Goal: Task Accomplishment & Management: Manage account settings

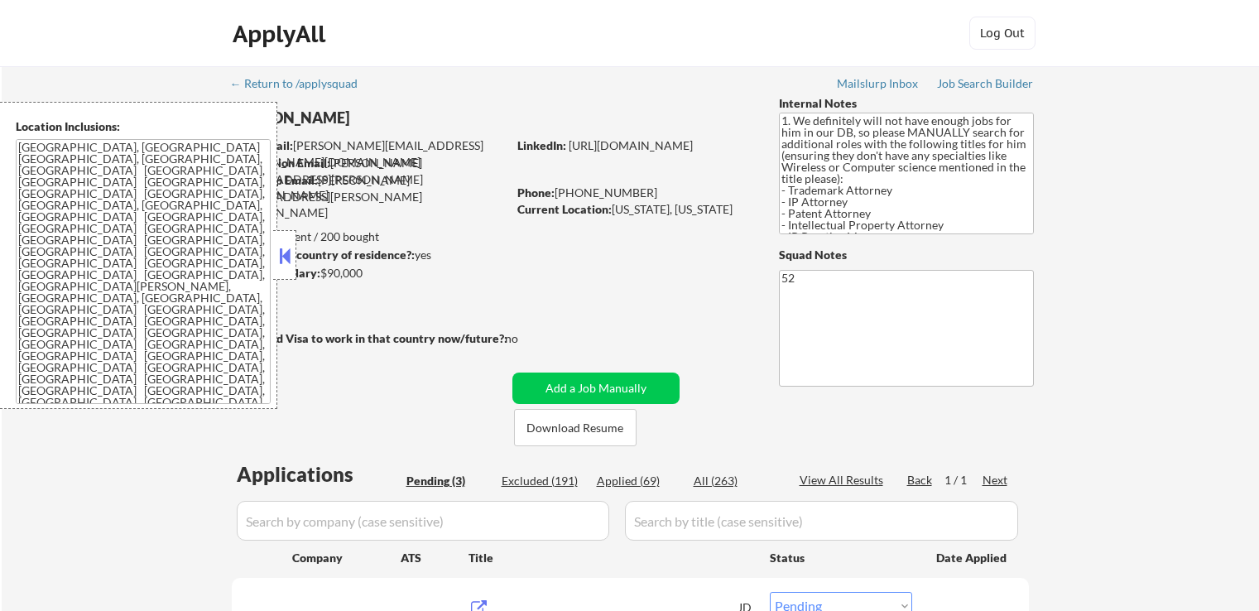
select select ""pending""
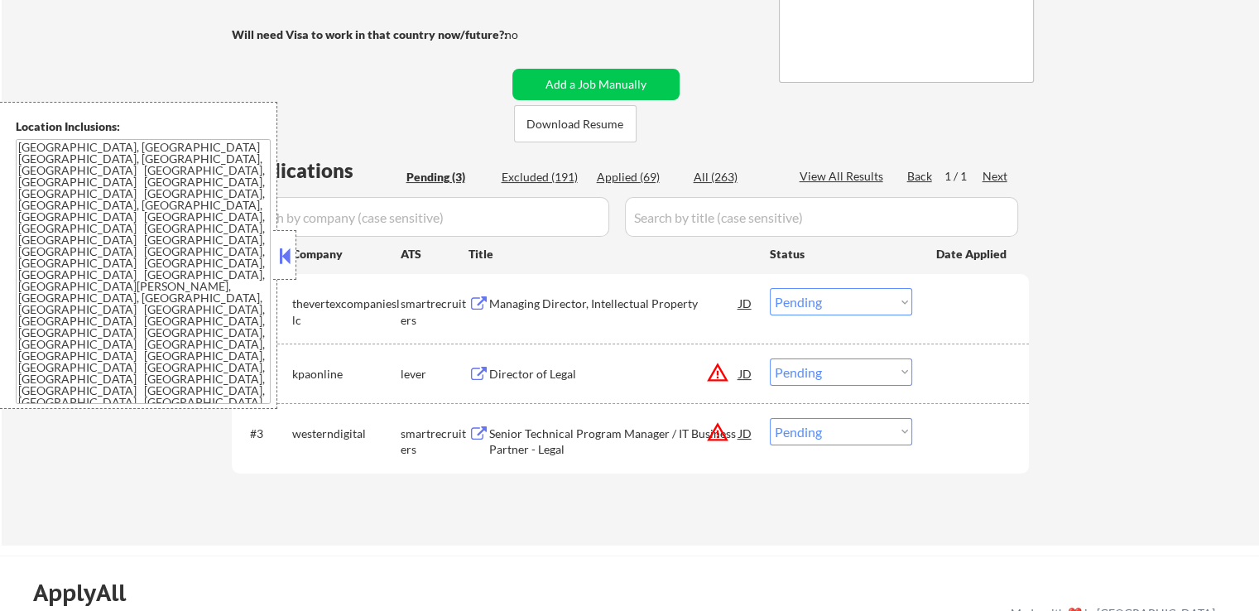
scroll to position [331, 0]
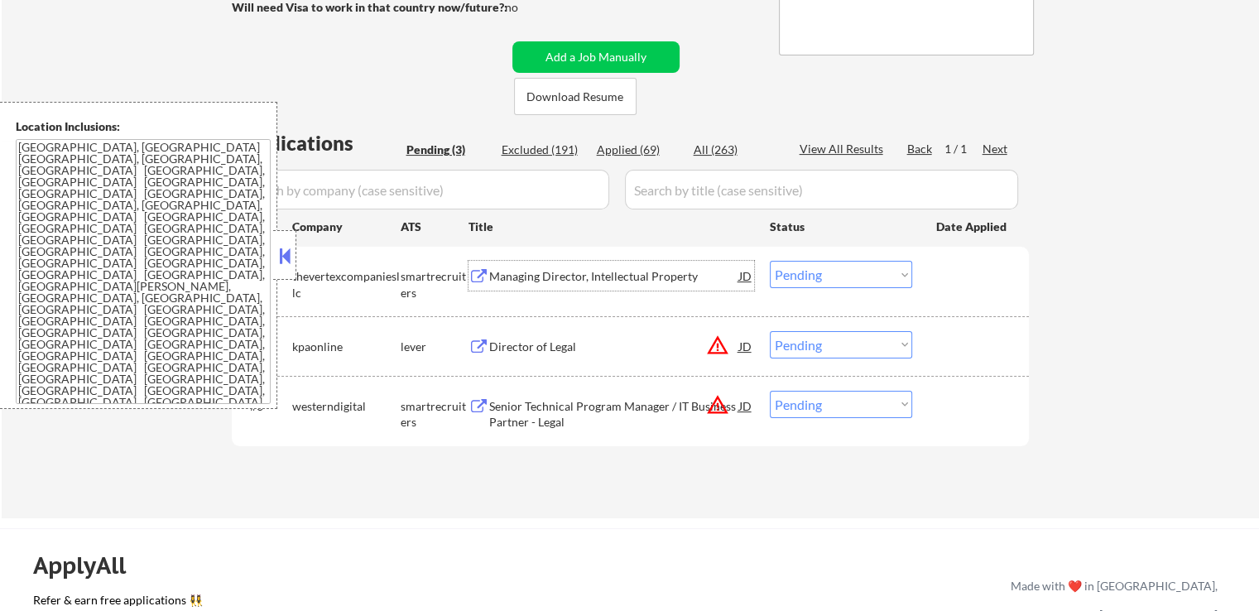
click at [566, 281] on div "Managing Director, Intellectual Property" at bounding box center [614, 276] width 250 height 17
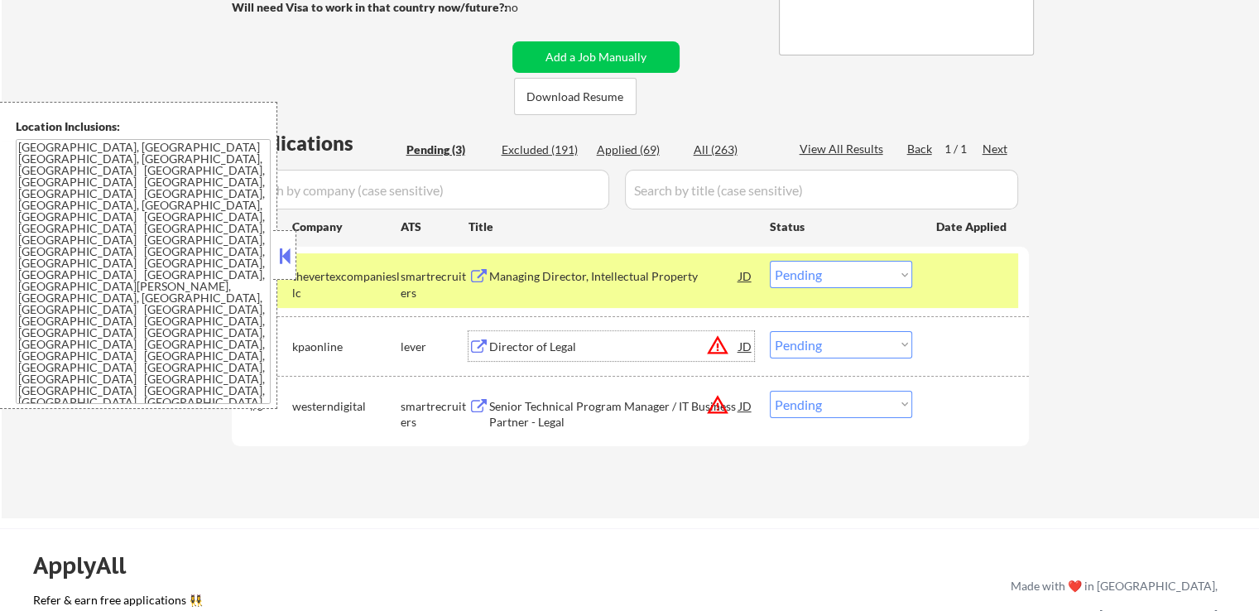
click at [559, 345] on div "Director of Legal" at bounding box center [614, 346] width 250 height 17
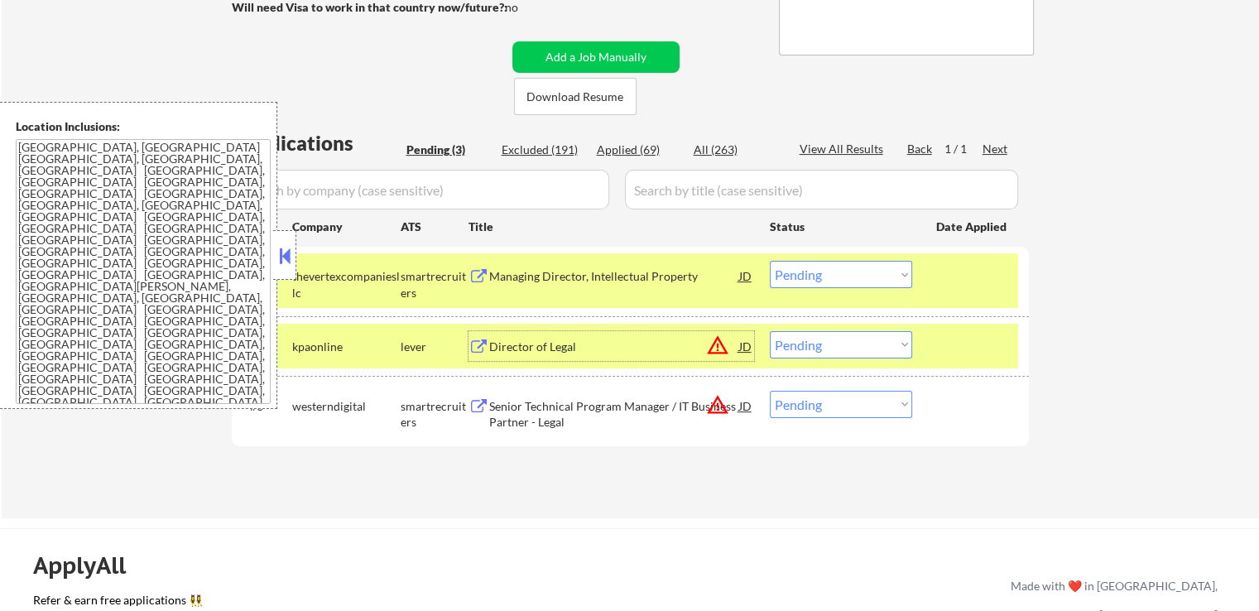
click at [563, 408] on div "Senior Technical Program Manager / IT Business Partner - Legal" at bounding box center [614, 414] width 250 height 32
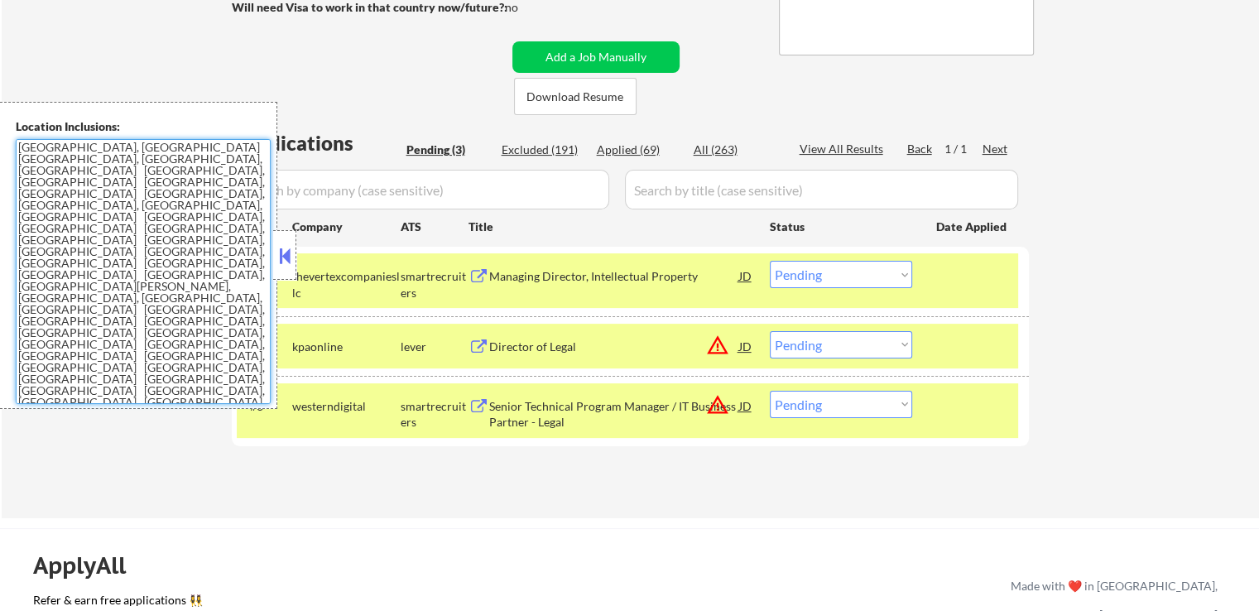
drag, startPoint x: 93, startPoint y: 300, endPoint x: 8, endPoint y: 138, distance: 182.1
click at [8, 138] on div "Location Inclusions: [GEOGRAPHIC_DATA], [GEOGRAPHIC_DATA] [GEOGRAPHIC_DATA], [G…" at bounding box center [138, 255] width 277 height 307
click at [131, 319] on textarea "[GEOGRAPHIC_DATA], [GEOGRAPHIC_DATA] [GEOGRAPHIC_DATA], [GEOGRAPHIC_DATA], [GEO…" at bounding box center [143, 271] width 255 height 265
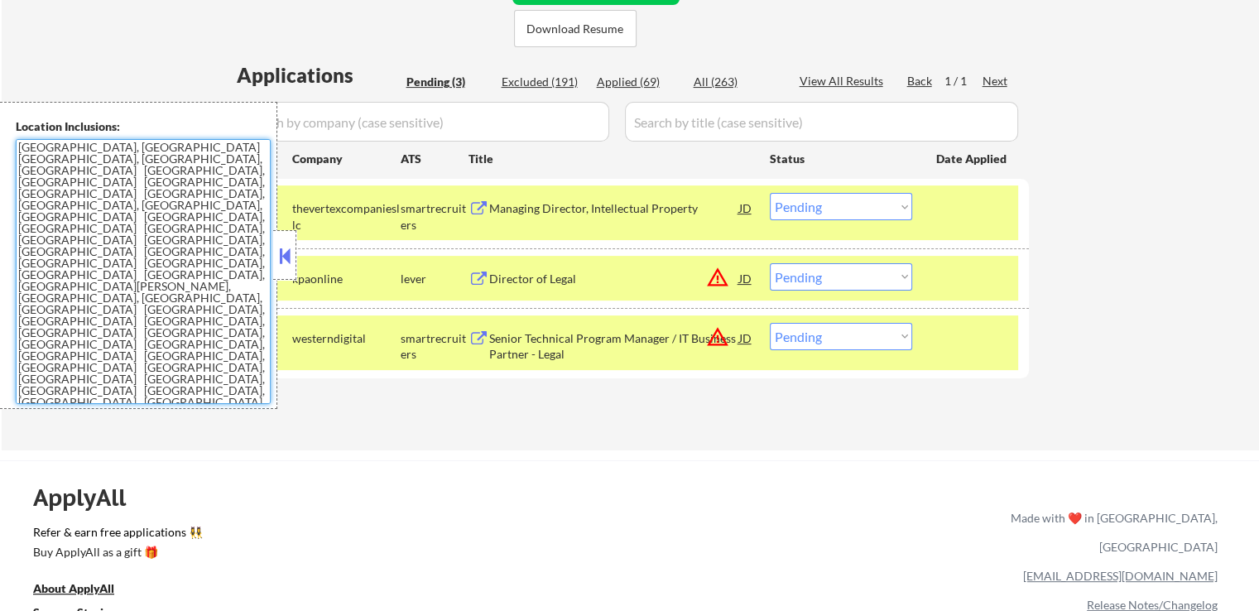
scroll to position [496, 0]
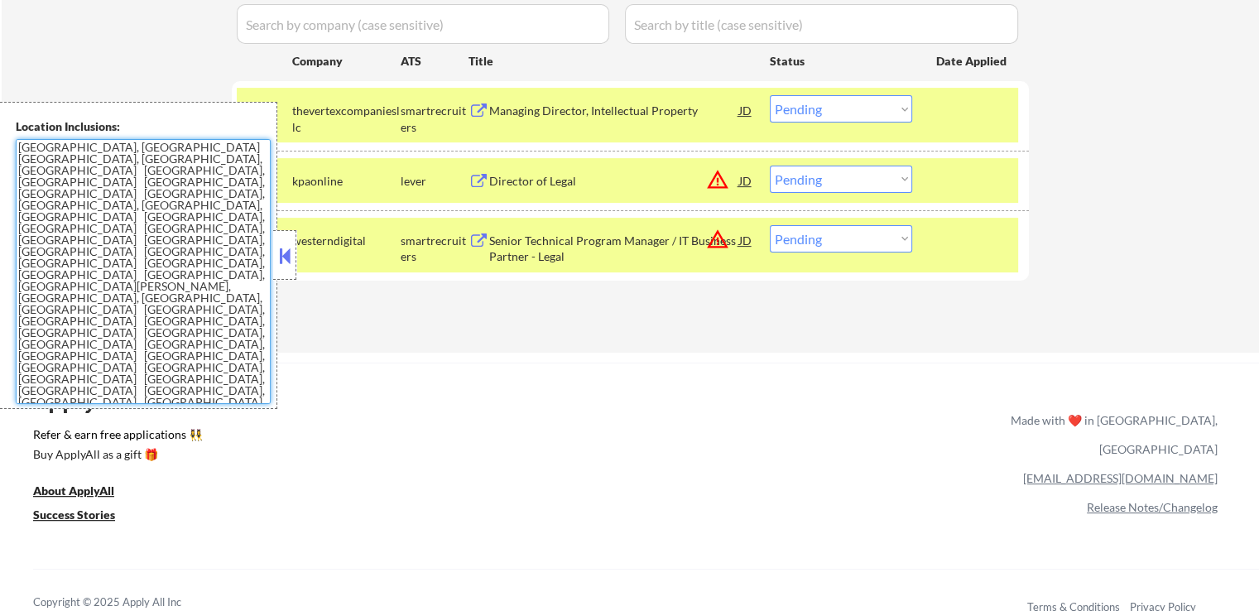
click at [815, 239] on select "Choose an option... Pending Applied Excluded (Questions) Excluded (Expired) Exc…" at bounding box center [841, 238] width 142 height 27
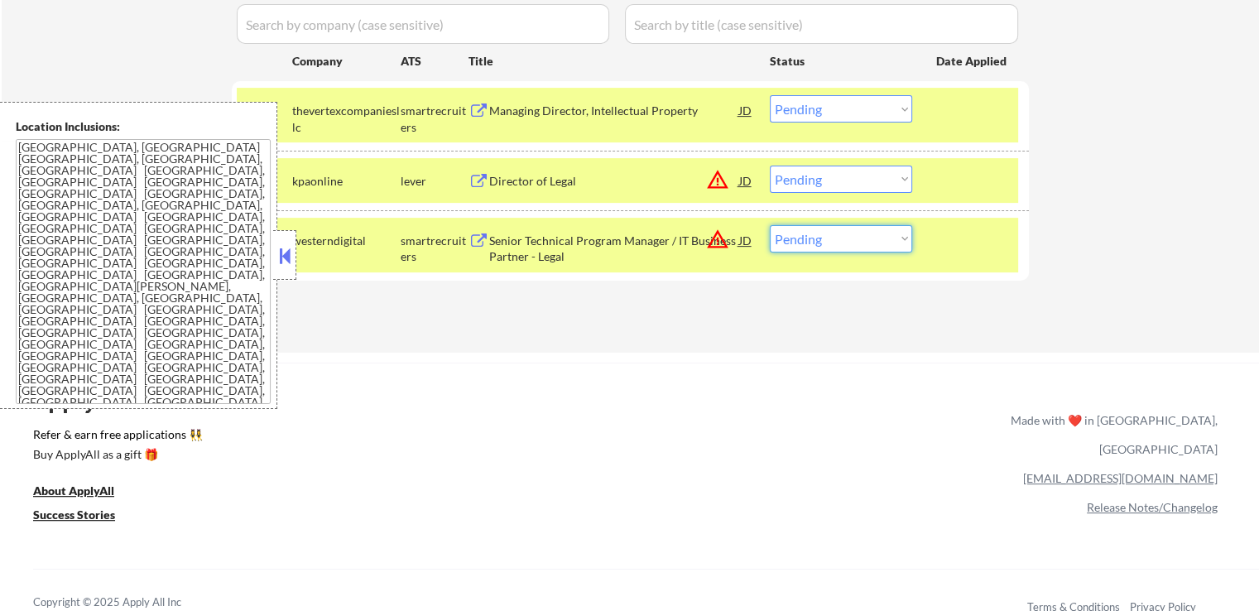
select select ""excluded__location_""
click at [770, 225] on select "Choose an option... Pending Applied Excluded (Questions) Excluded (Expired) Exc…" at bounding box center [841, 238] width 142 height 27
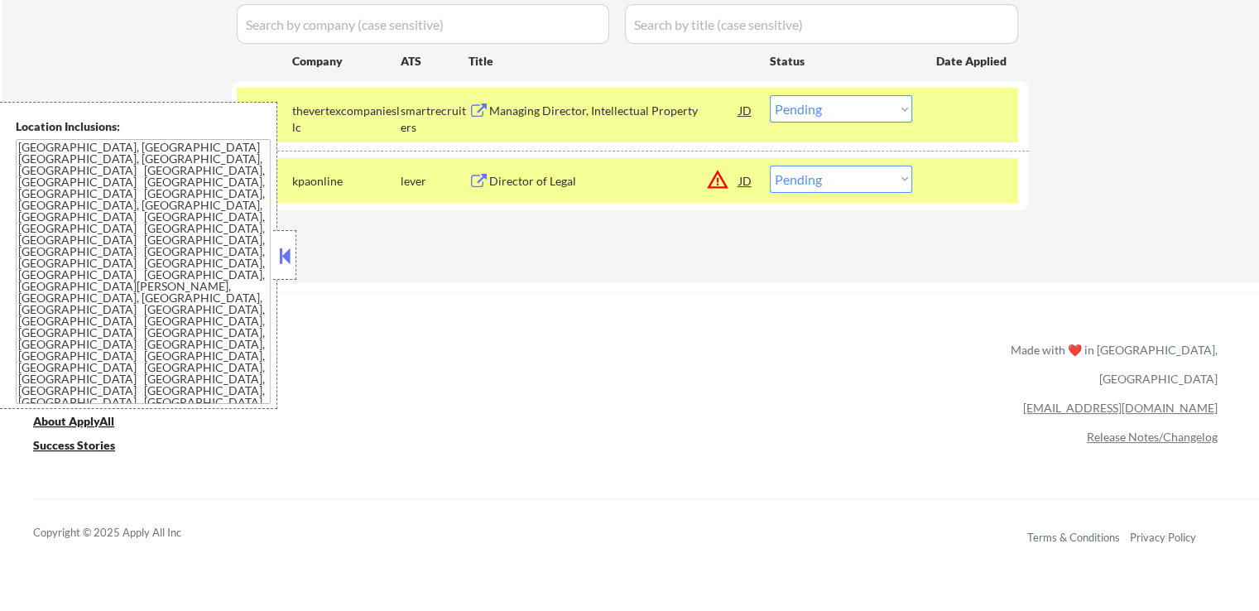
click at [820, 183] on select "Choose an option... Pending Applied Excluded (Questions) Excluded (Expired) Exc…" at bounding box center [841, 178] width 142 height 27
select select ""applied""
click at [770, 165] on select "Choose an option... Pending Applied Excluded (Questions) Excluded (Expired) Exc…" at bounding box center [841, 178] width 142 height 27
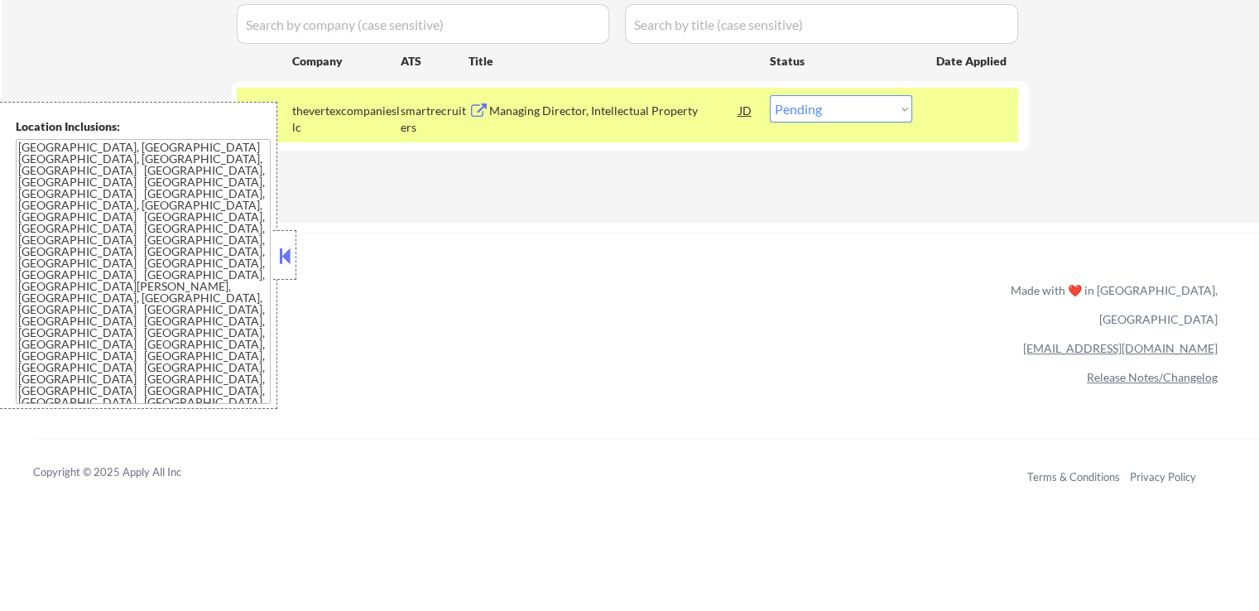
click at [836, 110] on select "Choose an option... Pending Applied Excluded (Questions) Excluded (Expired) Exc…" at bounding box center [841, 108] width 142 height 27
select select ""applied""
click at [770, 95] on select "Choose an option... Pending Applied Excluded (Questions) Excluded (Expired) Exc…" at bounding box center [841, 108] width 142 height 27
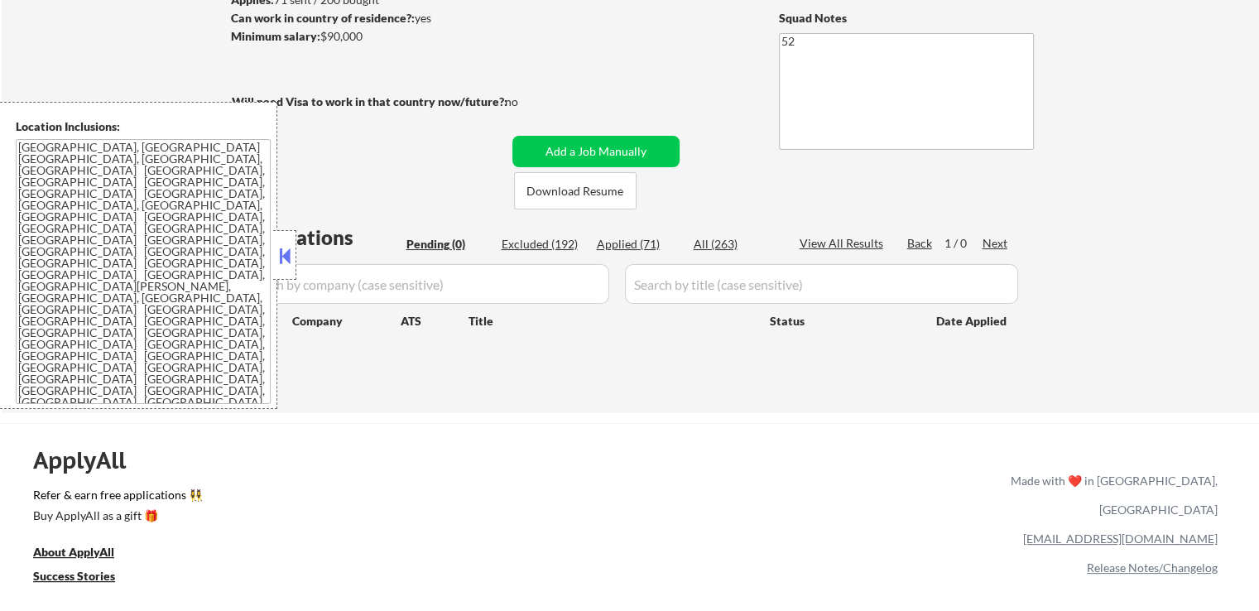
scroll to position [165, 0]
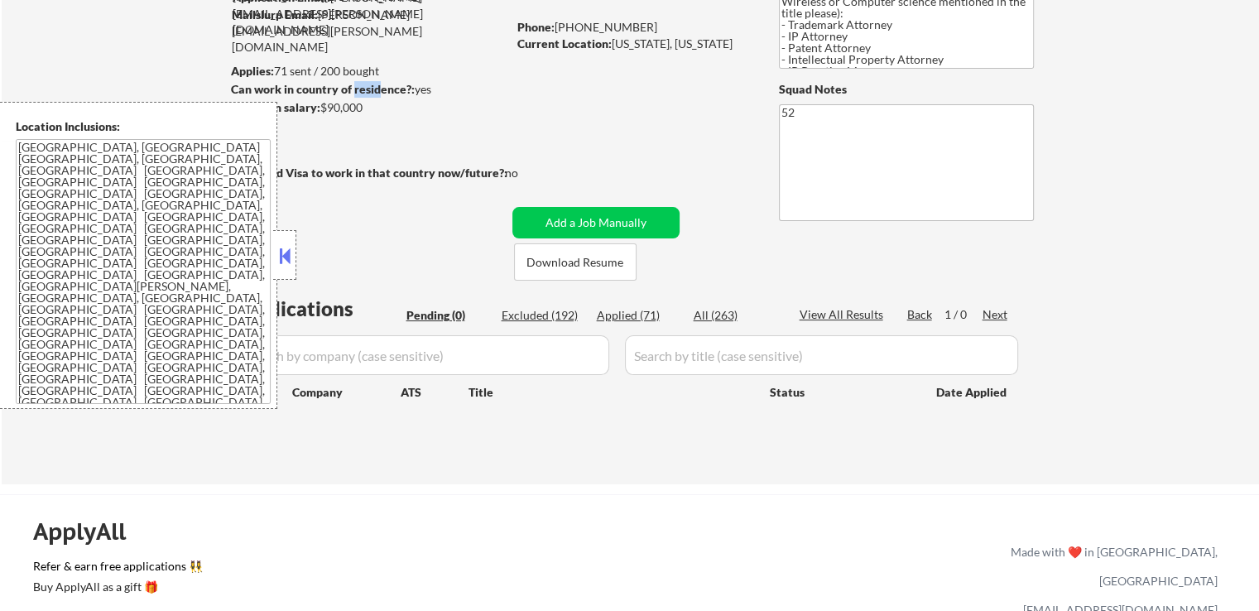
drag, startPoint x: 352, startPoint y: 96, endPoint x: 381, endPoint y: 91, distance: 29.4
click at [381, 91] on div "Can work in country of residence?: yes" at bounding box center [366, 89] width 271 height 17
